Goal: Navigation & Orientation: Find specific page/section

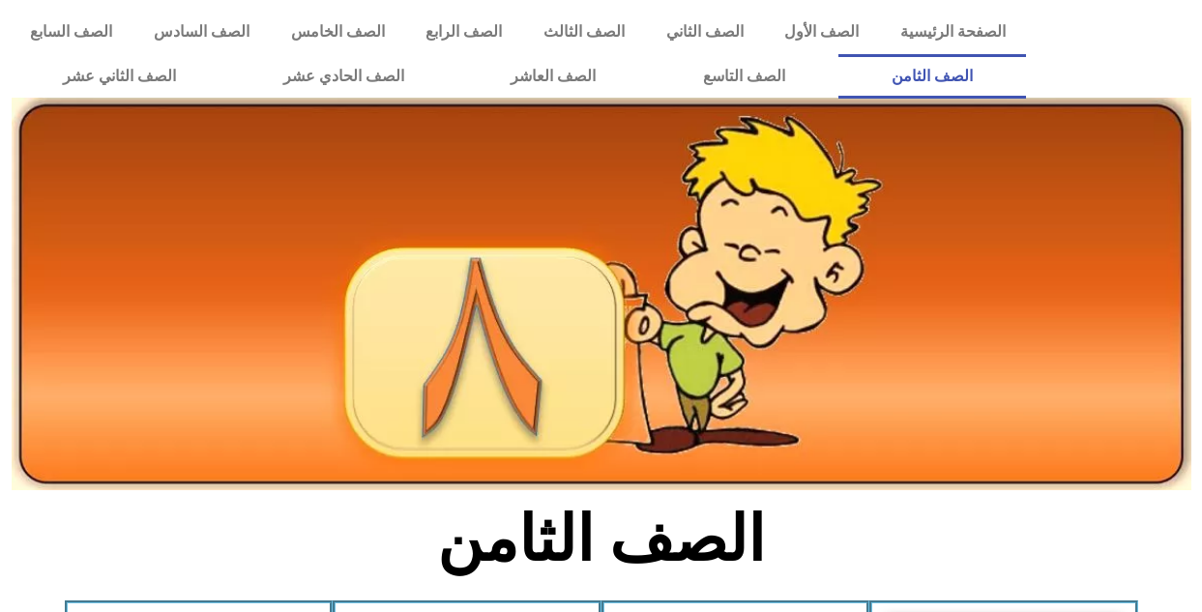
scroll to position [535, 0]
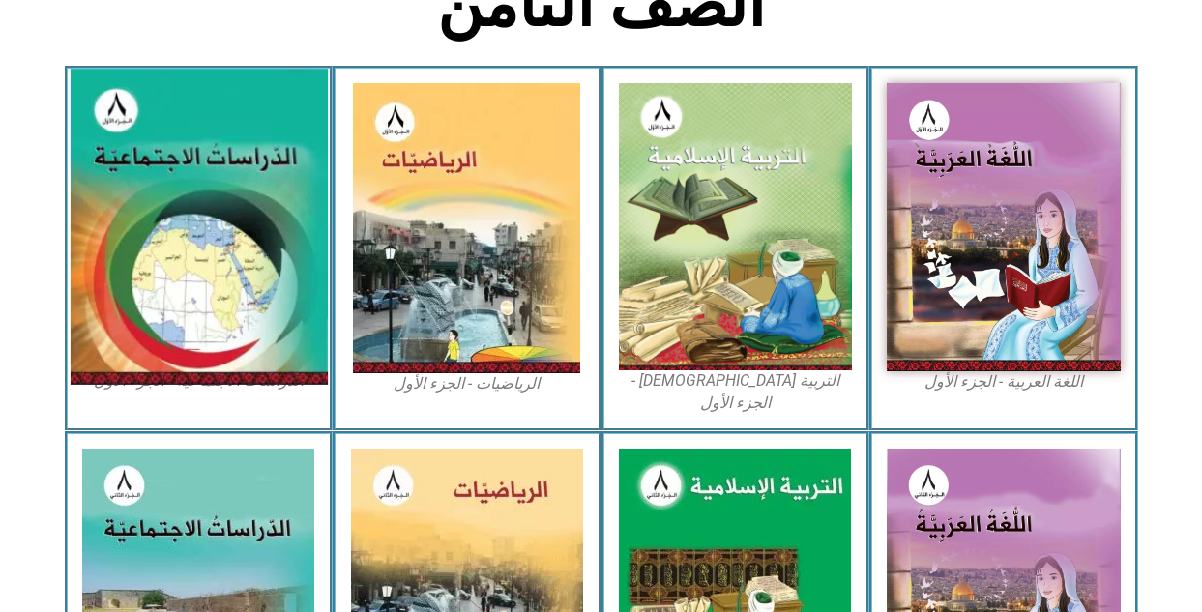
click at [233, 242] on img at bounding box center [198, 227] width 257 height 316
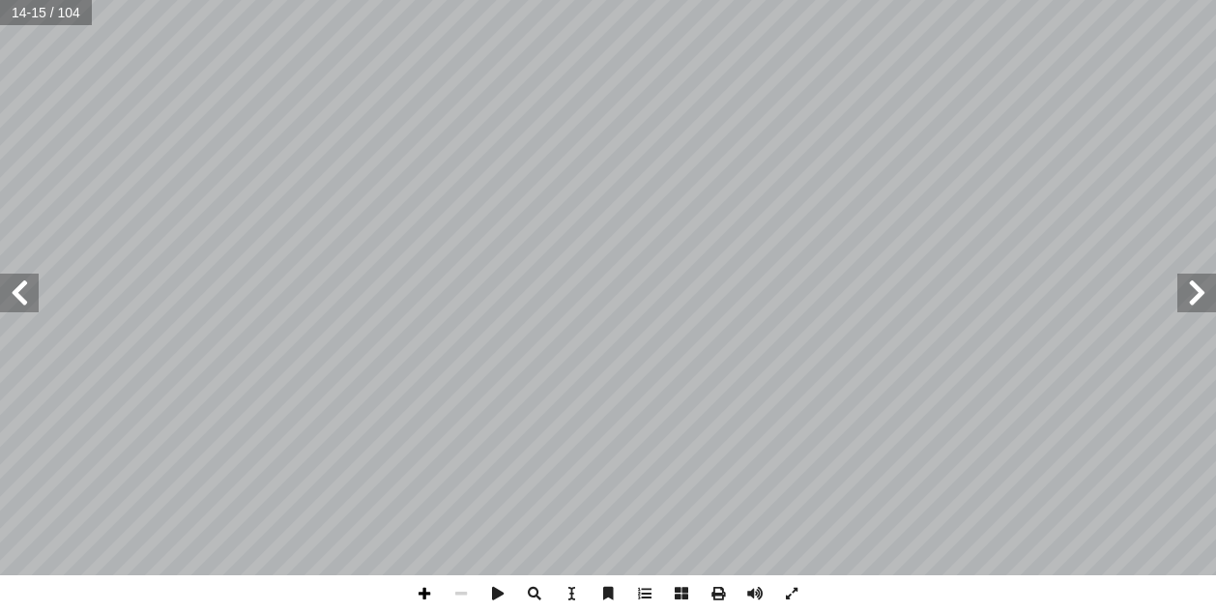
click at [424, 599] on span at bounding box center [424, 593] width 37 height 37
click at [427, 594] on span at bounding box center [424, 593] width 37 height 37
click at [455, 596] on span at bounding box center [461, 593] width 37 height 37
click at [427, 594] on span at bounding box center [424, 593] width 37 height 37
click at [465, 588] on span at bounding box center [461, 593] width 37 height 37
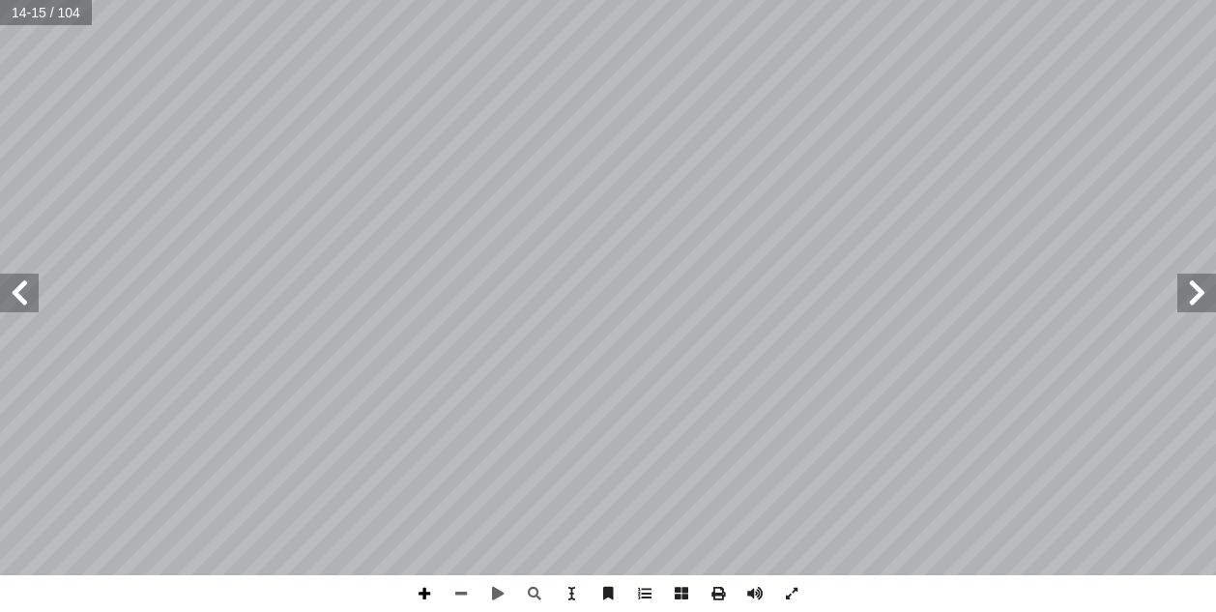
click at [425, 590] on span at bounding box center [424, 593] width 37 height 37
click at [351, 176] on html "الصفحة الرئيسية الصف الأول الصف الثاني الصف الثالث الصف الرابع الصف الخامس الصف…" at bounding box center [608, 88] width 1216 height 176
click at [456, 594] on span at bounding box center [461, 593] width 37 height 37
click at [420, 589] on span at bounding box center [424, 593] width 37 height 37
